Goal: Information Seeking & Learning: Learn about a topic

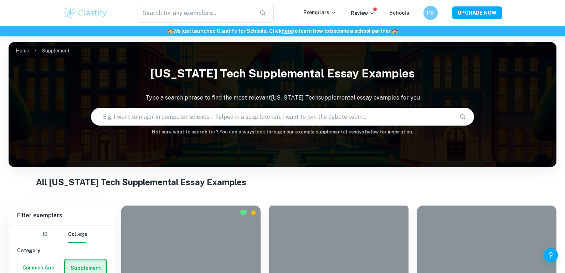
scroll to position [178, 0]
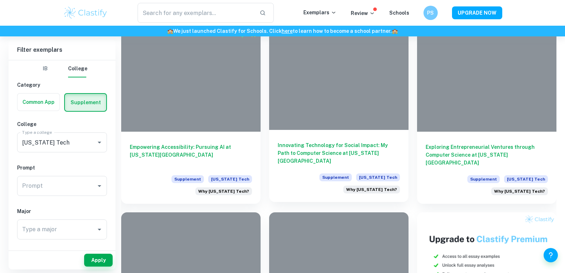
click at [339, 152] on h6 "Innovating Technology for Social Impact: My Path to Computer Science at [US_STA…" at bounding box center [339, 153] width 122 height 24
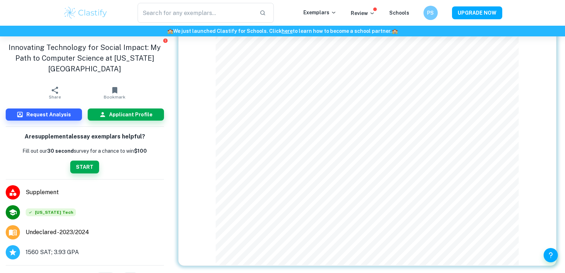
scroll to position [52, 0]
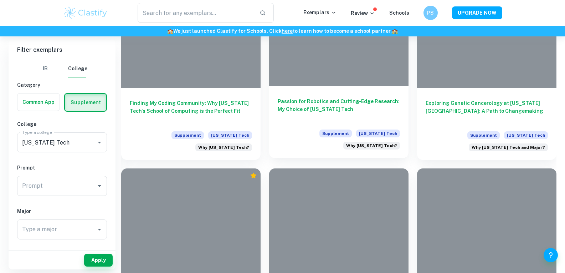
scroll to position [1070, 0]
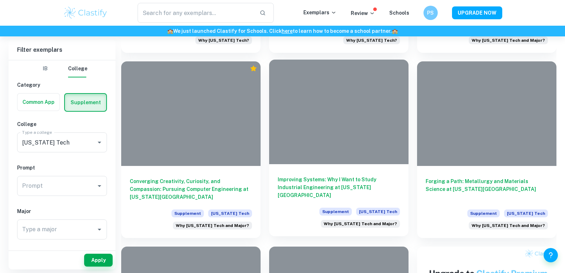
click at [356, 175] on h6 "Improving Systems: Why I Want to Study Industrial Engineering at [US_STATE][GEO…" at bounding box center [339, 187] width 122 height 24
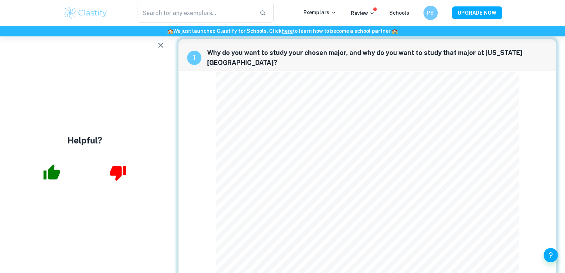
scroll to position [5, 0]
